Goal: Task Accomplishment & Management: Complete application form

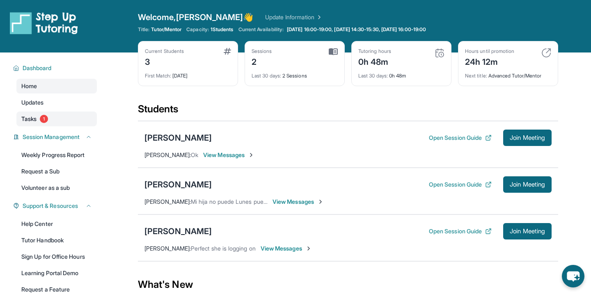
click at [64, 120] on link "Tasks 1" at bounding box center [56, 119] width 80 height 15
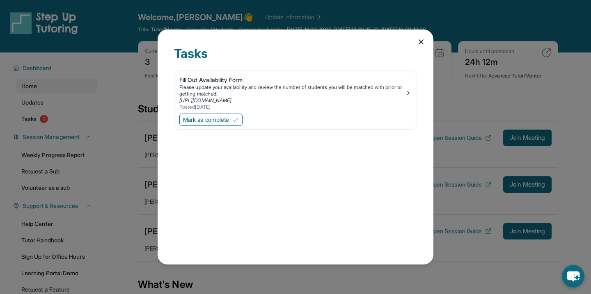
click at [420, 46] on icon at bounding box center [421, 42] width 8 height 8
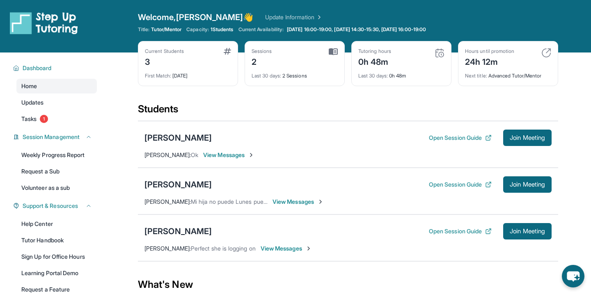
scroll to position [120, 0]
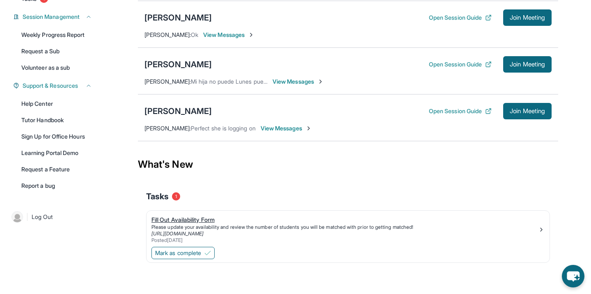
click at [183, 220] on div "Fill Out Availability Form" at bounding box center [344, 220] width 387 height 8
click at [188, 254] on span "Mark as complete" at bounding box center [178, 253] width 46 height 8
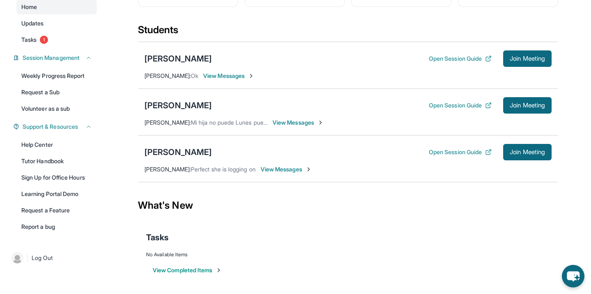
scroll to position [79, 0]
click at [55, 44] on link "Tasks 1" at bounding box center [56, 39] width 80 height 15
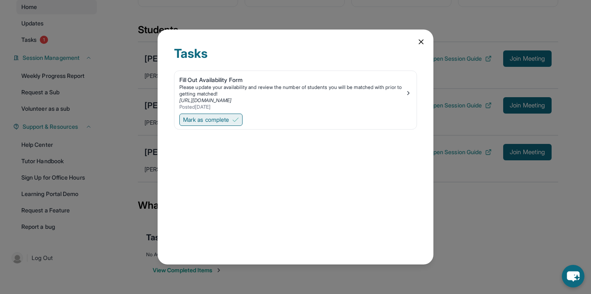
click at [197, 119] on span "Mark as complete" at bounding box center [206, 120] width 46 height 8
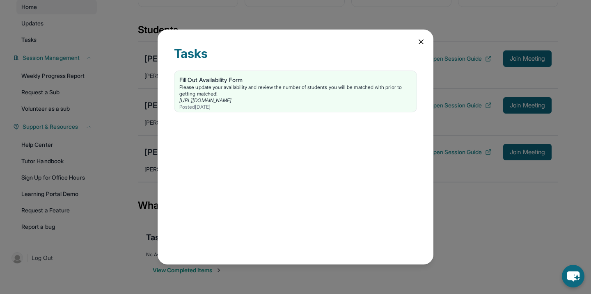
click at [241, 207] on div "Tasks Fill Out Availability Form Please update your availability and review the…" at bounding box center [296, 148] width 276 height 236
click at [421, 40] on icon at bounding box center [421, 42] width 8 height 8
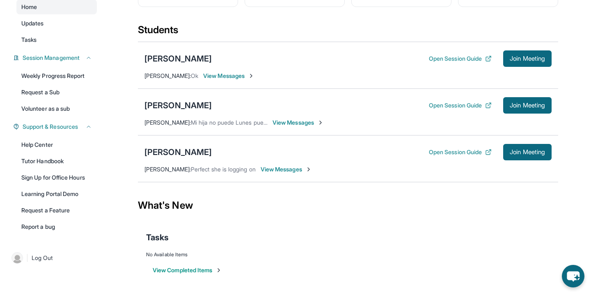
click at [308, 277] on div "View Completed Items" at bounding box center [348, 270] width 404 height 25
